Goal: Transaction & Acquisition: Download file/media

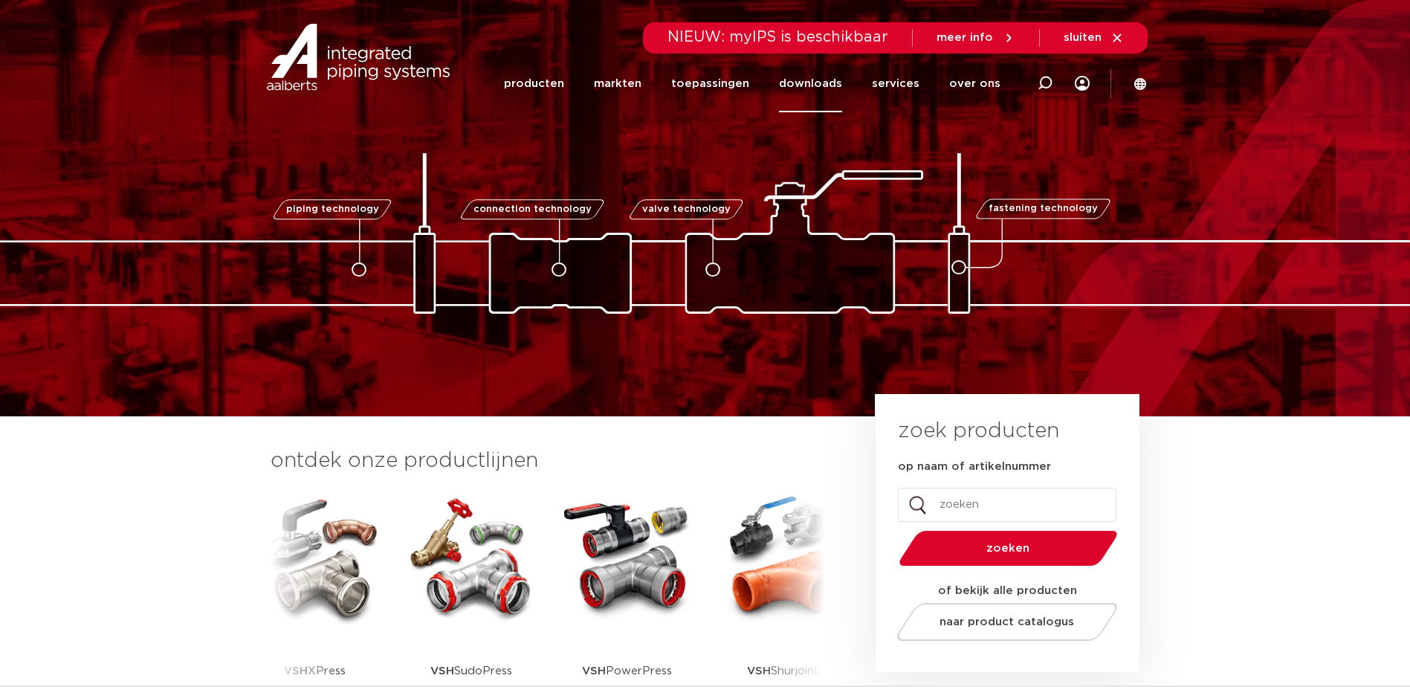
click at [818, 82] on link "downloads" at bounding box center [810, 83] width 63 height 57
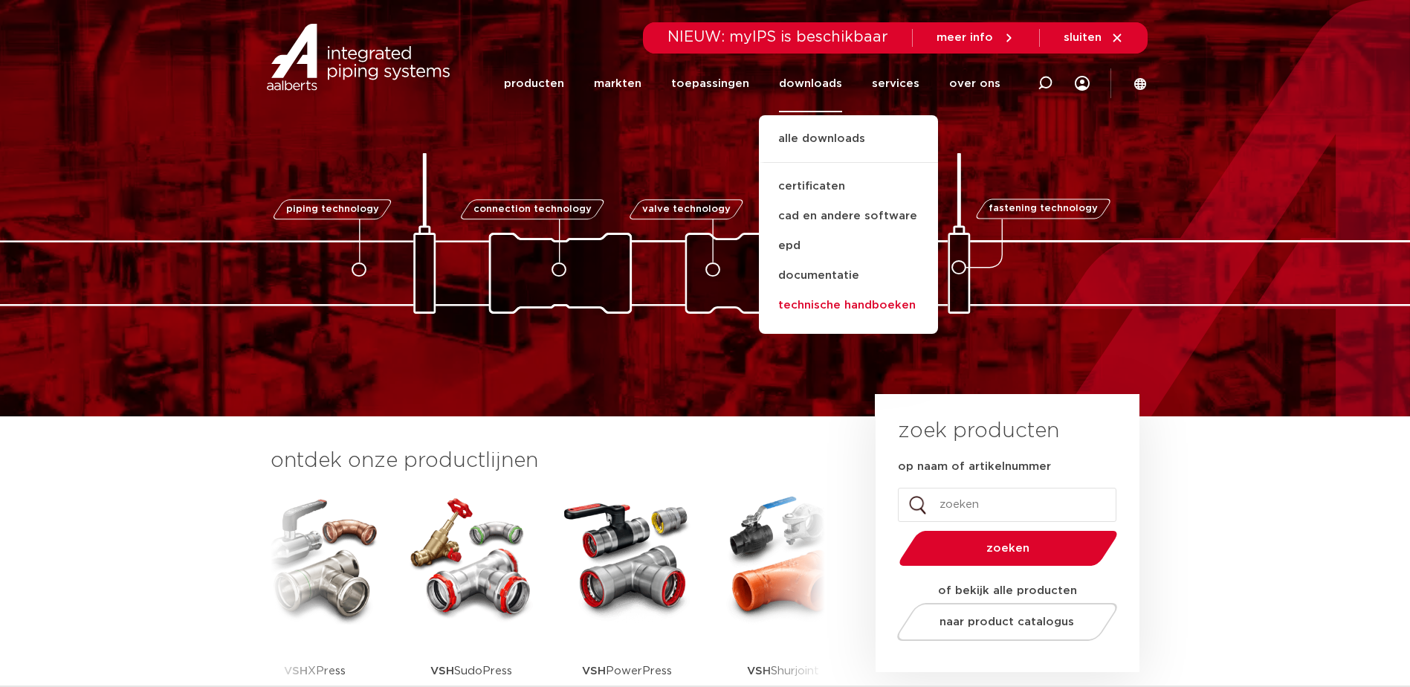
click at [813, 304] on link "technische handboeken" at bounding box center [848, 306] width 179 height 30
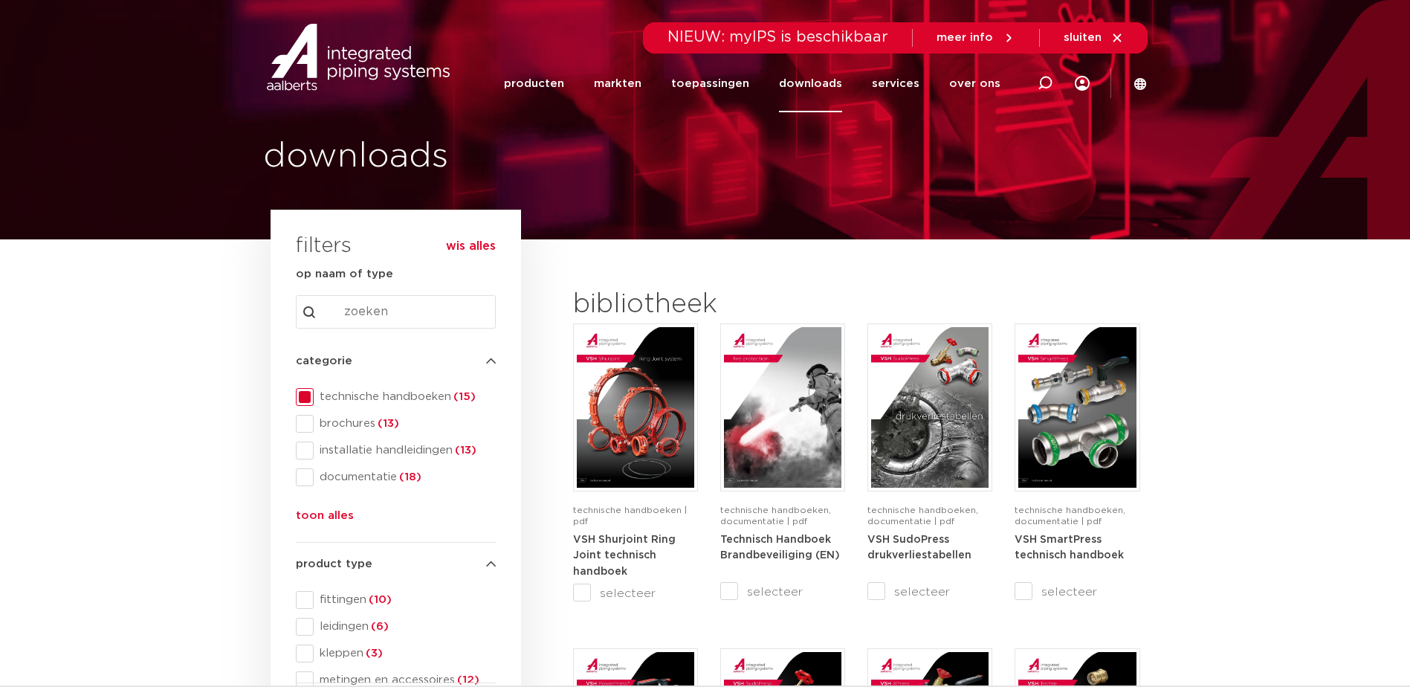
click at [307, 396] on span at bounding box center [305, 397] width 18 height 18
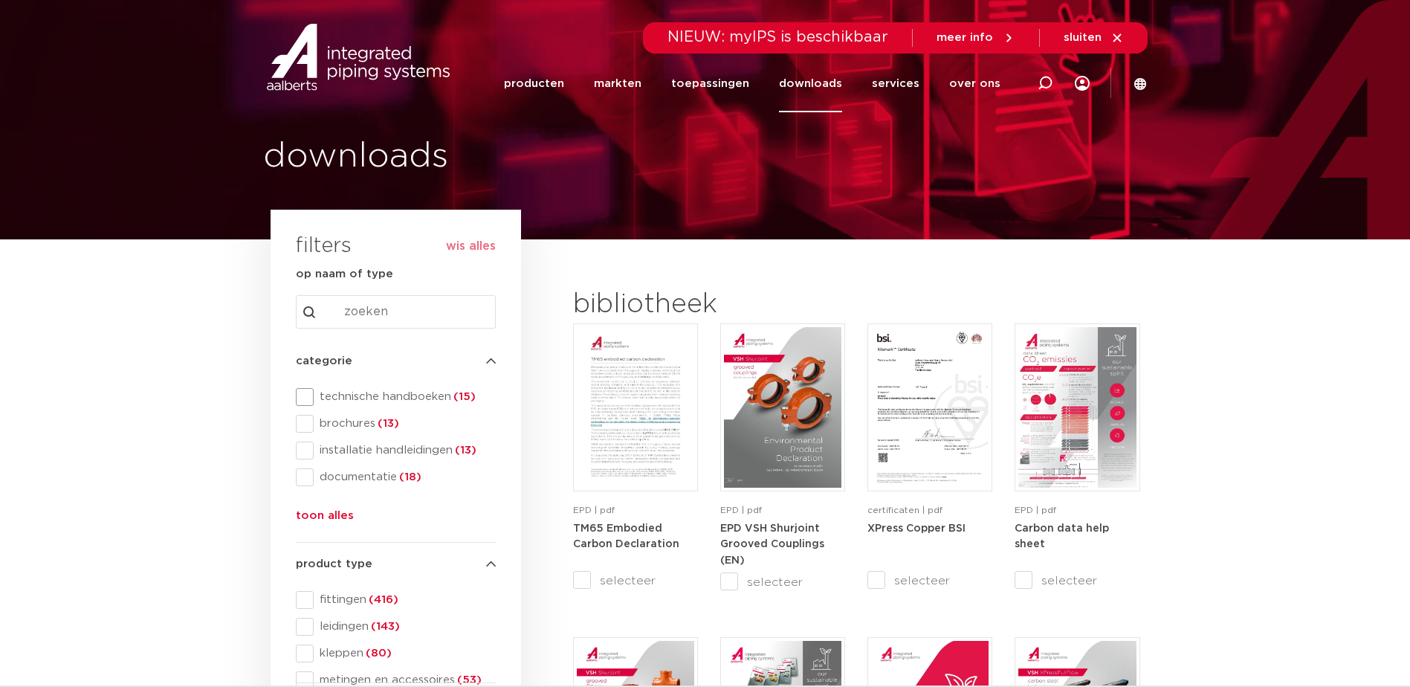
click at [304, 398] on span at bounding box center [305, 397] width 18 height 18
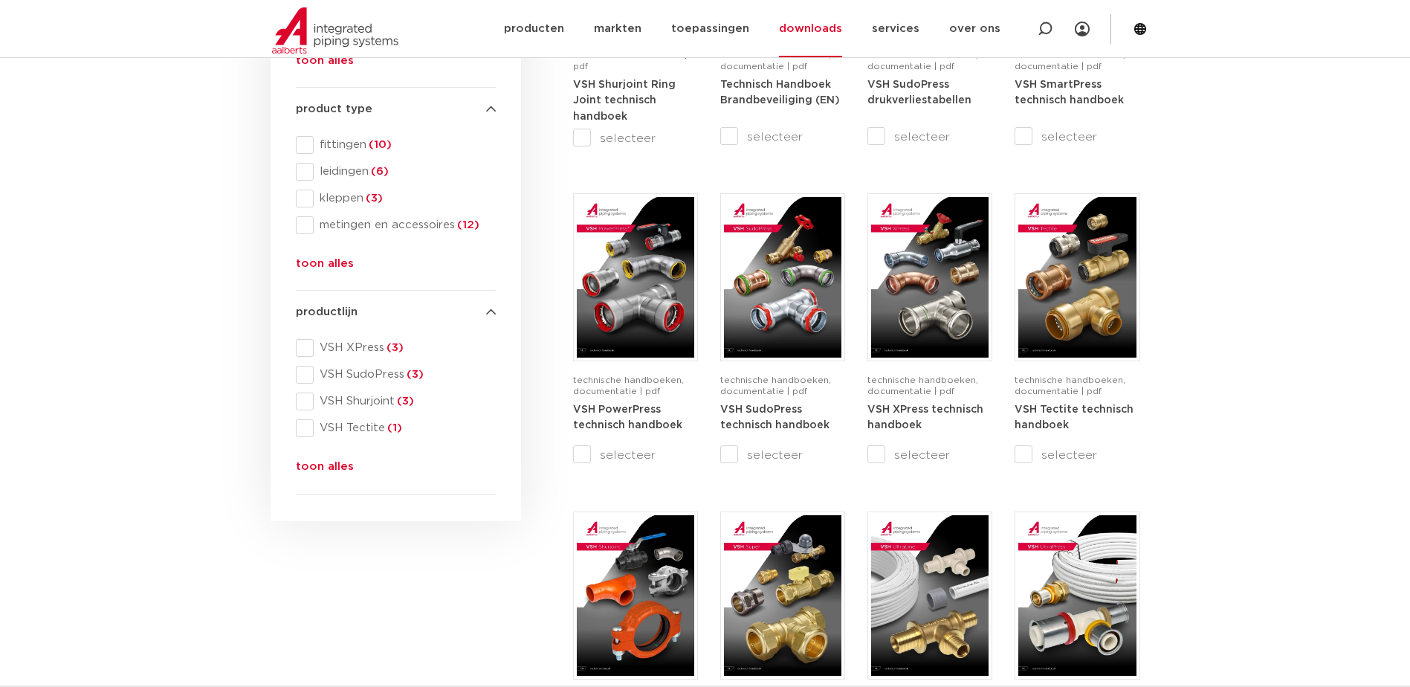
scroll to position [446, 0]
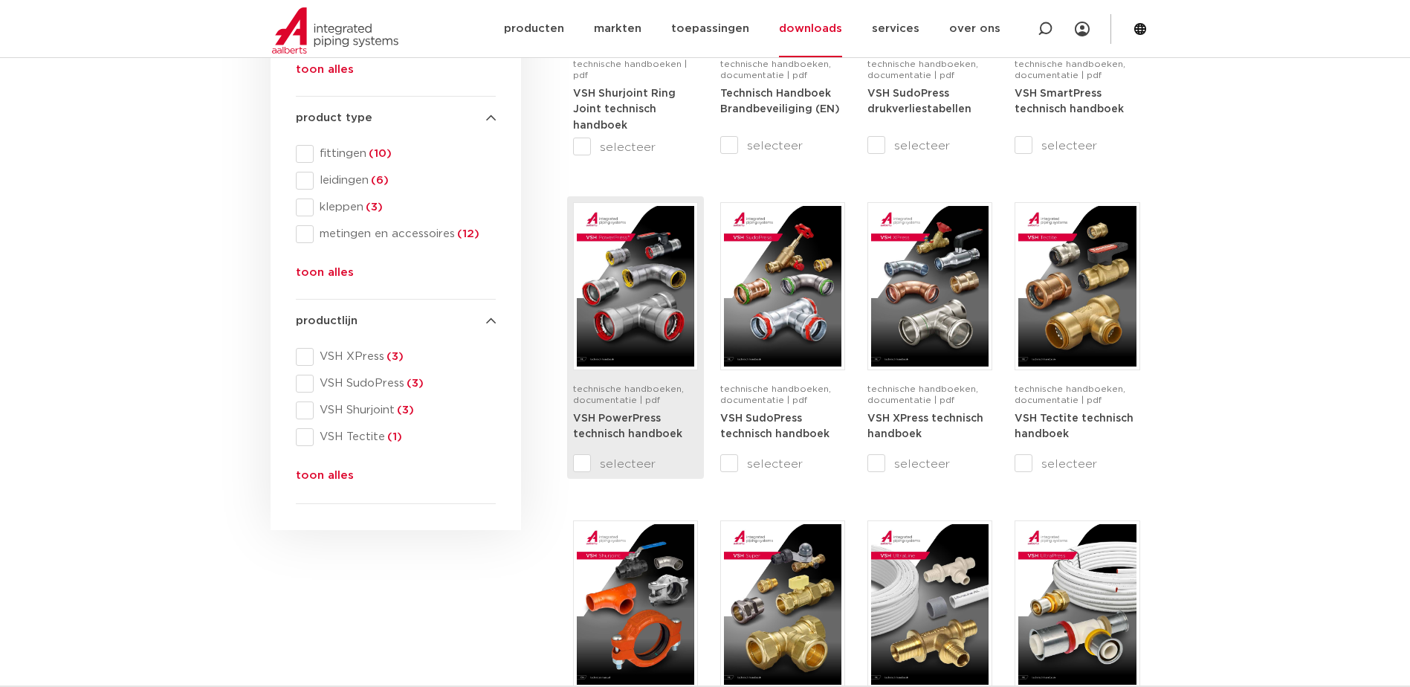
click at [619, 262] on img at bounding box center [635, 286] width 117 height 161
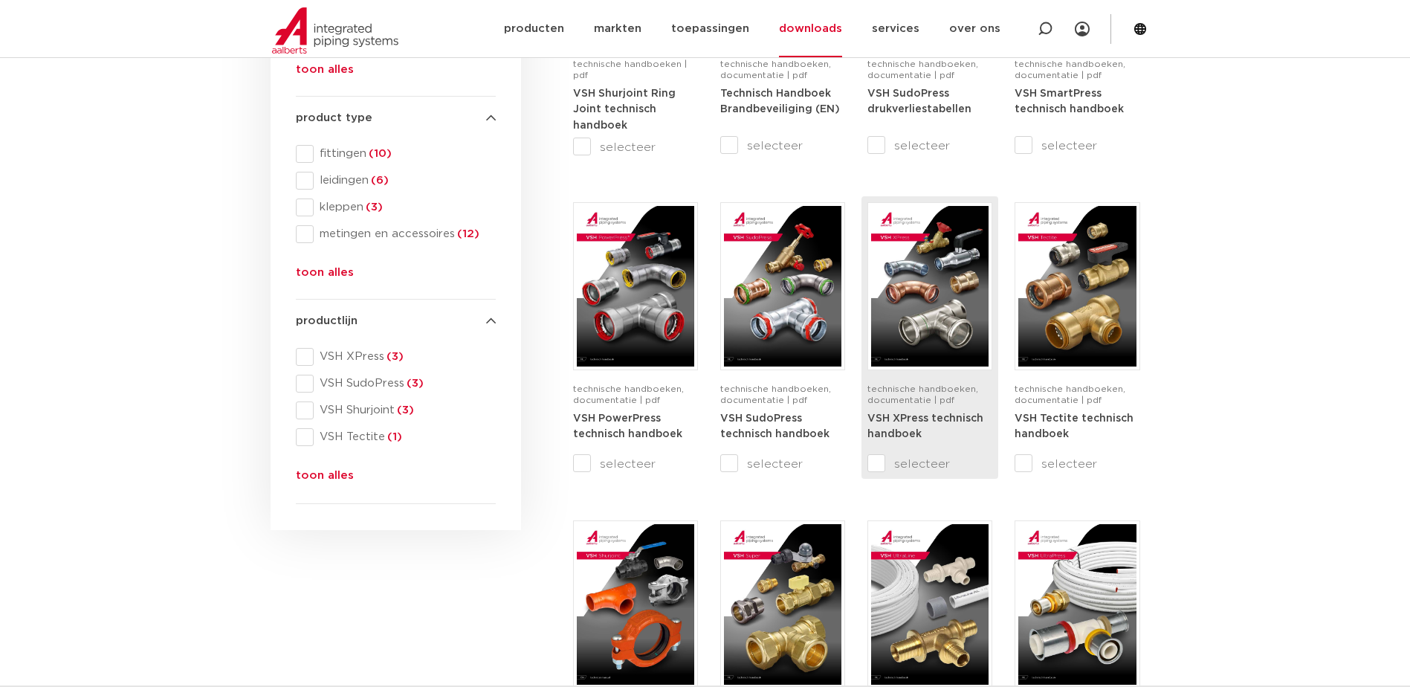
click at [917, 277] on img at bounding box center [929, 286] width 117 height 161
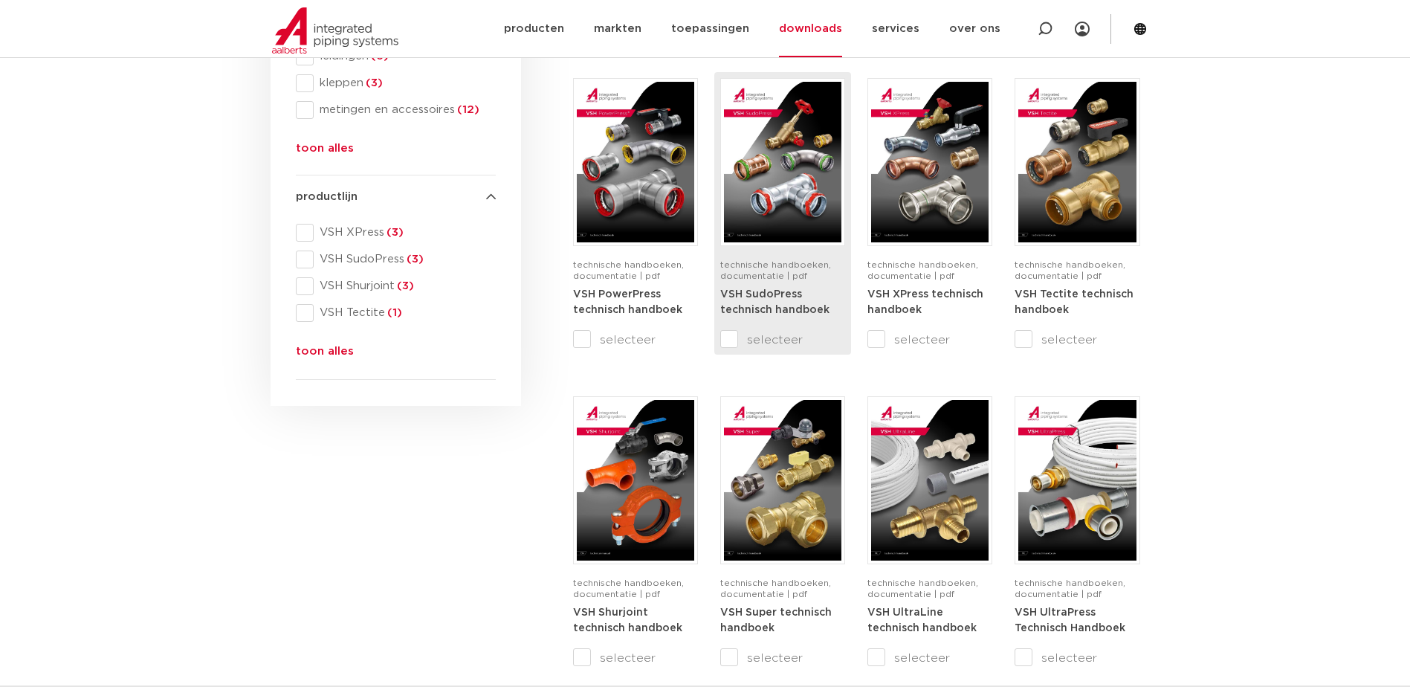
scroll to position [595, 0]
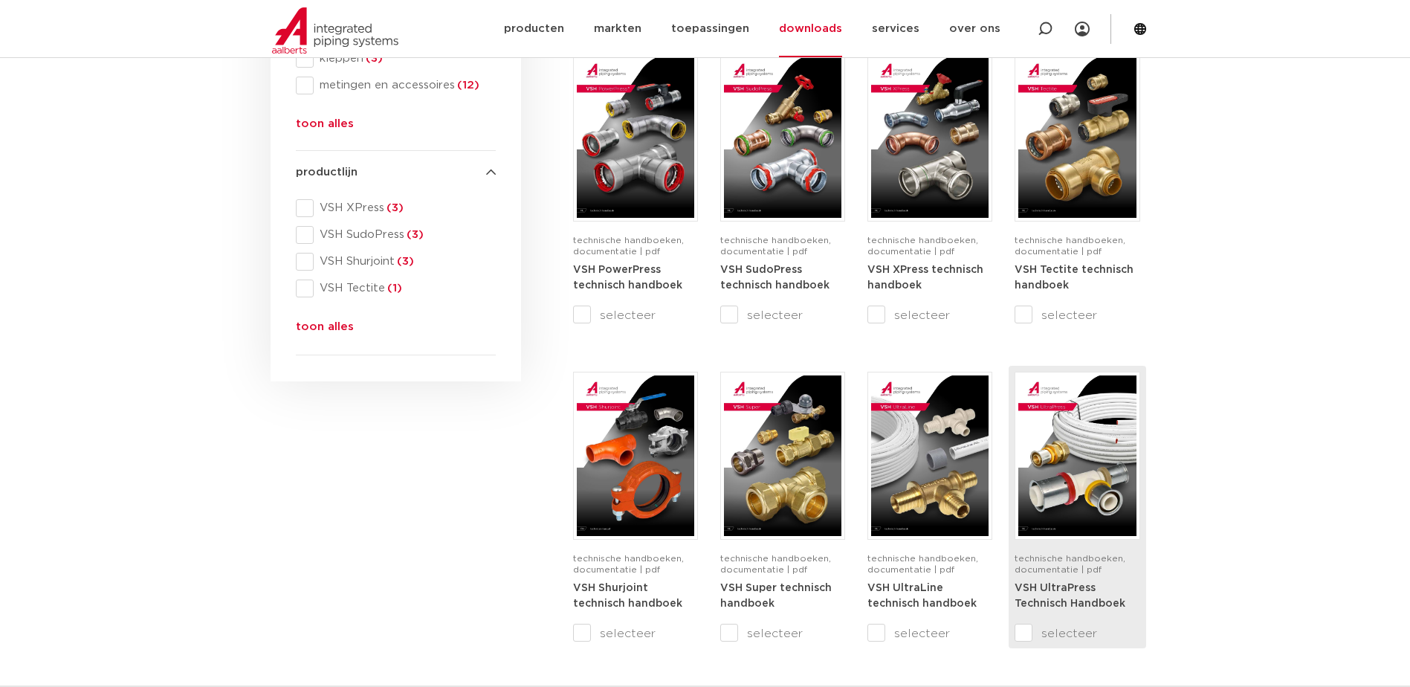
click at [1060, 436] on img at bounding box center [1077, 455] width 117 height 161
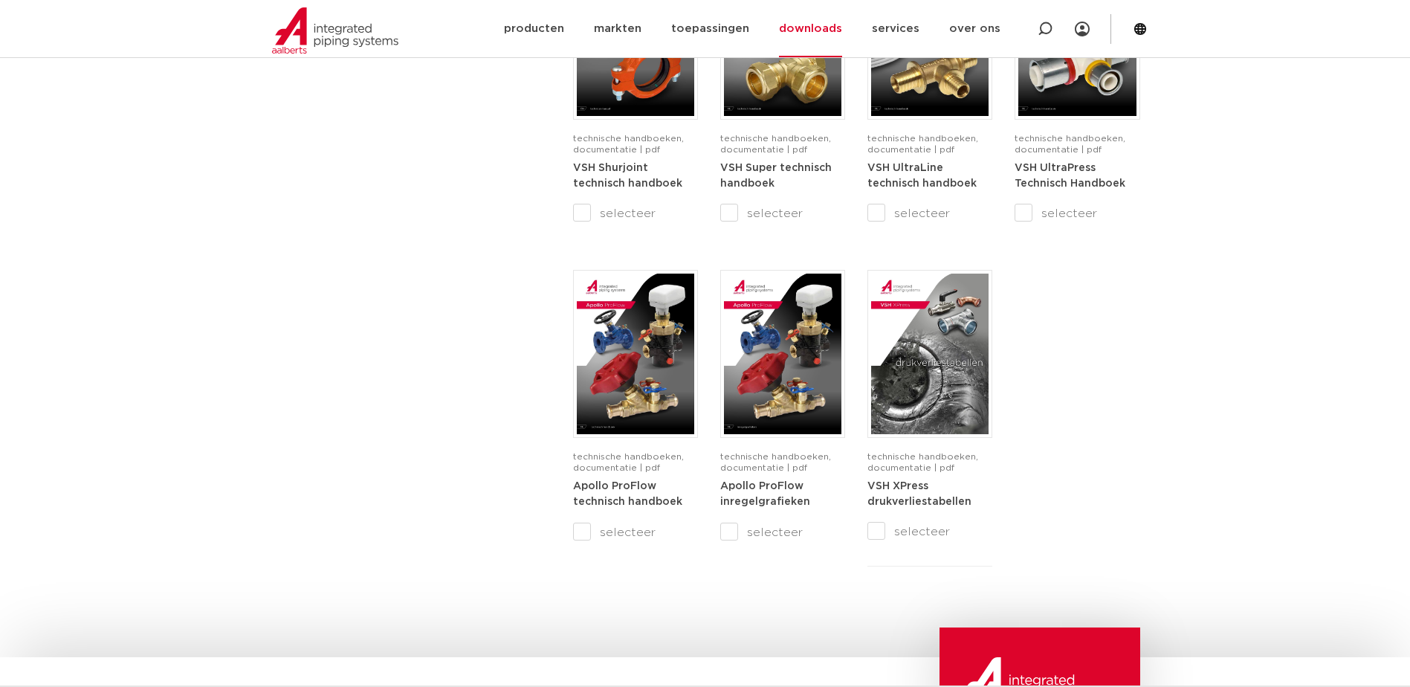
scroll to position [1041, 0]
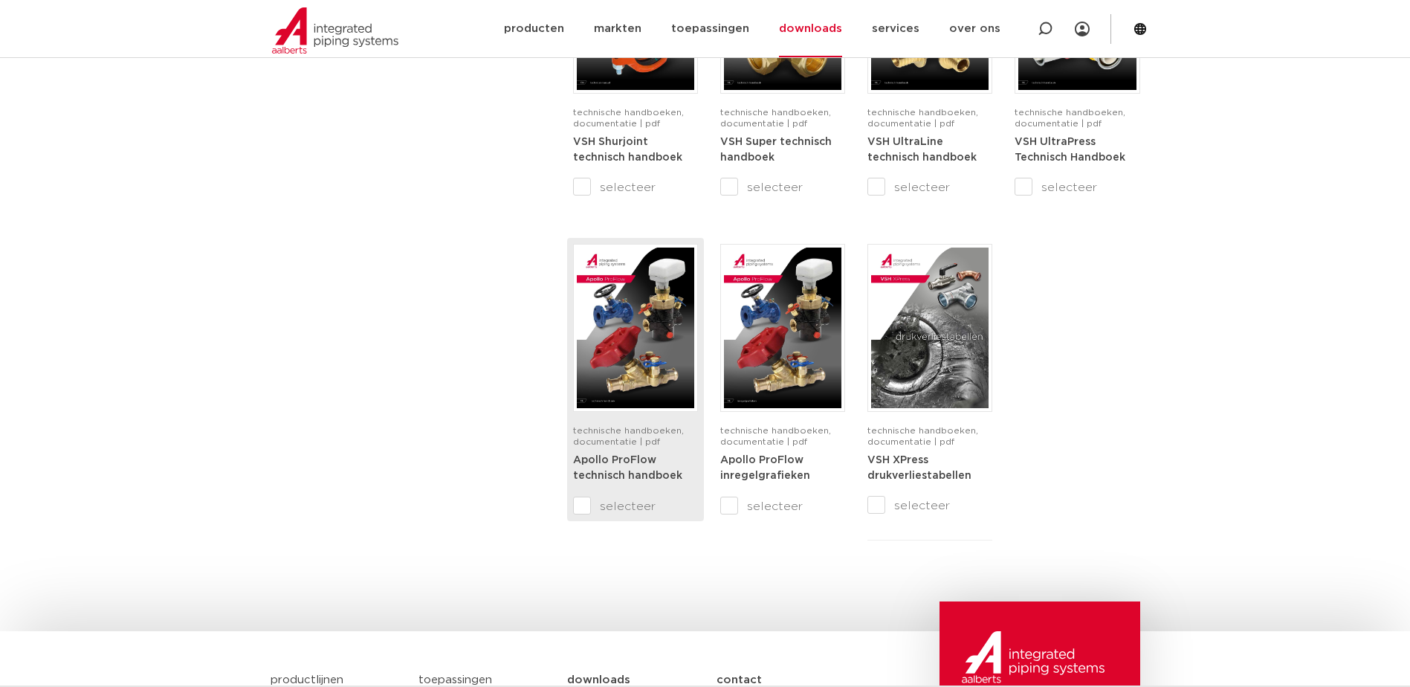
click at [627, 332] on img at bounding box center [635, 328] width 117 height 161
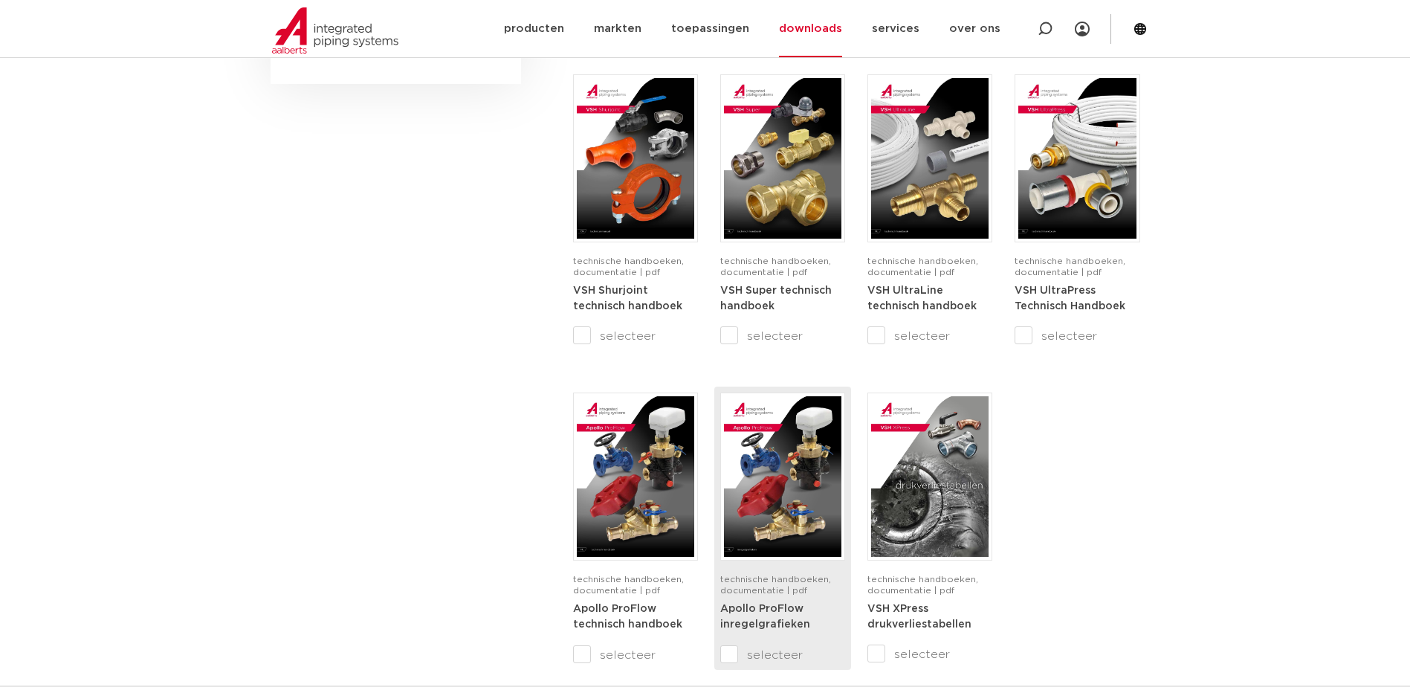
scroll to position [818, 0]
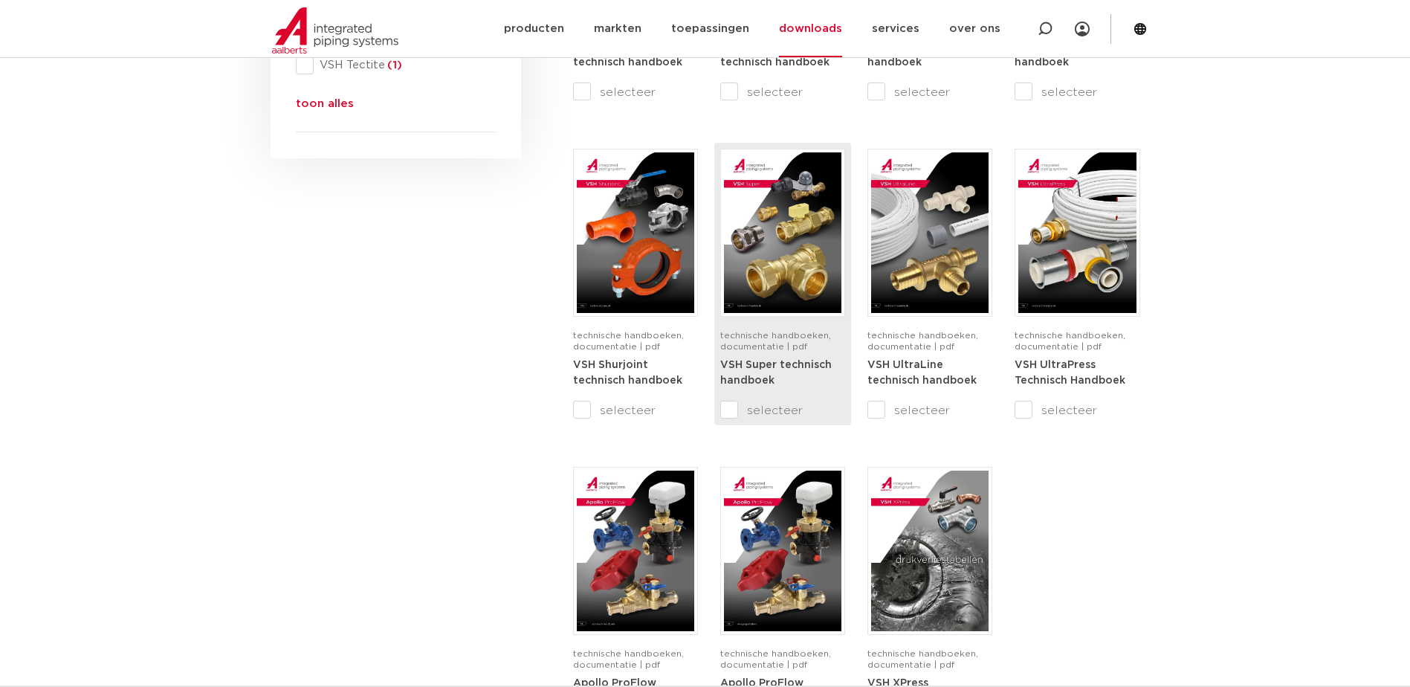
click at [773, 230] on img at bounding box center [782, 232] width 117 height 161
